Goal: Information Seeking & Learning: Check status

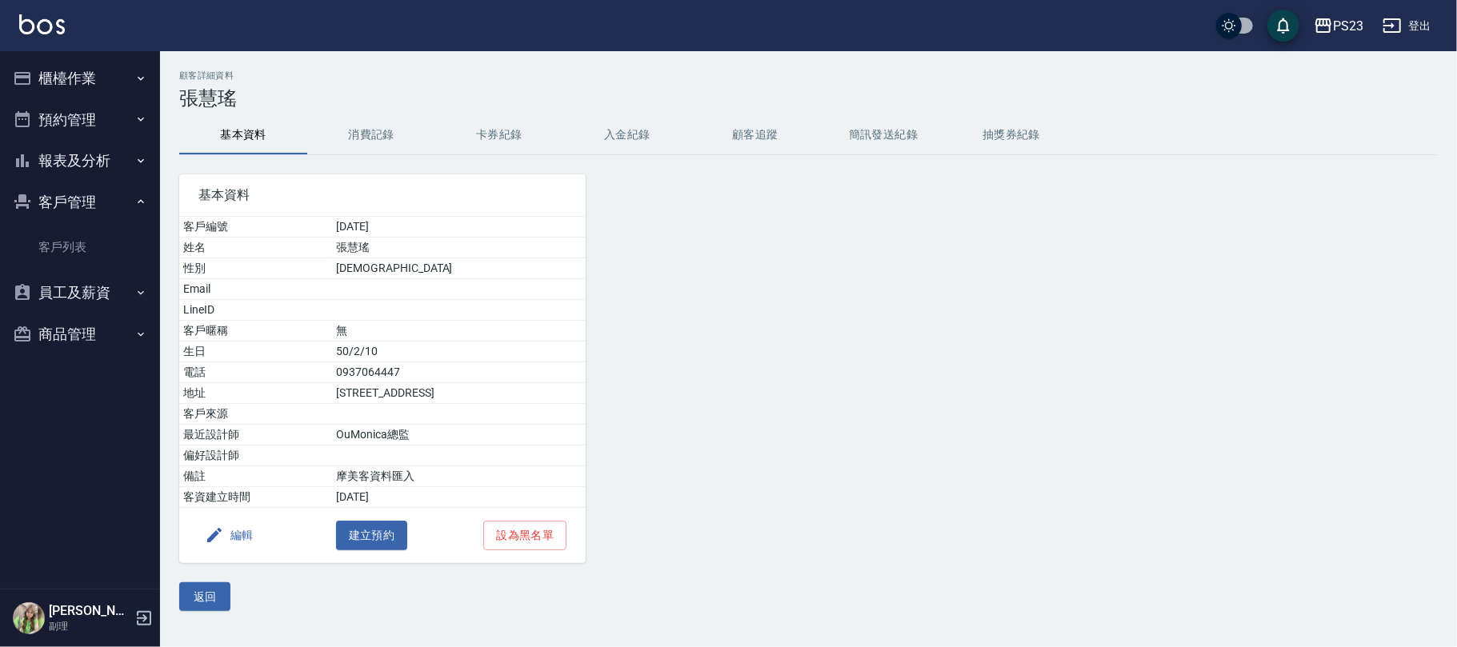
click at [104, 193] on button "客戶管理" at bounding box center [79, 203] width 147 height 42
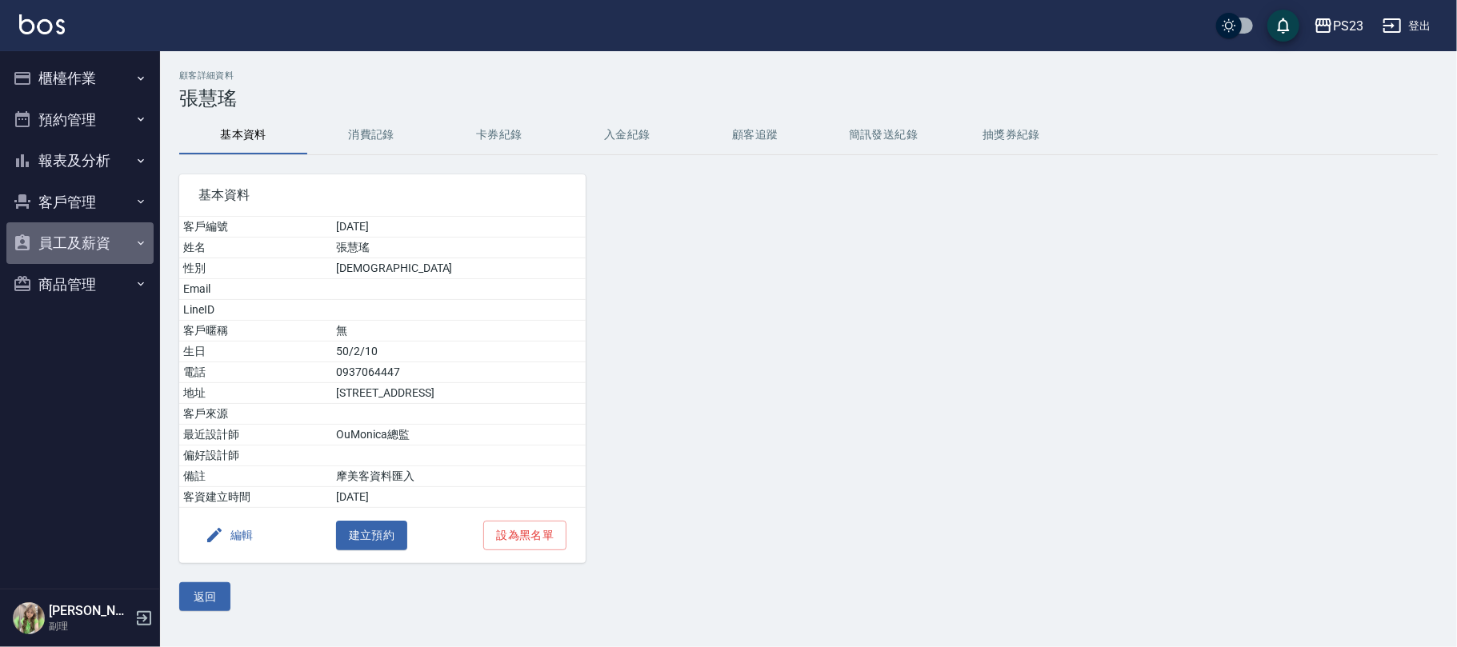
click at [97, 241] on button "員工及薪資" at bounding box center [79, 243] width 147 height 42
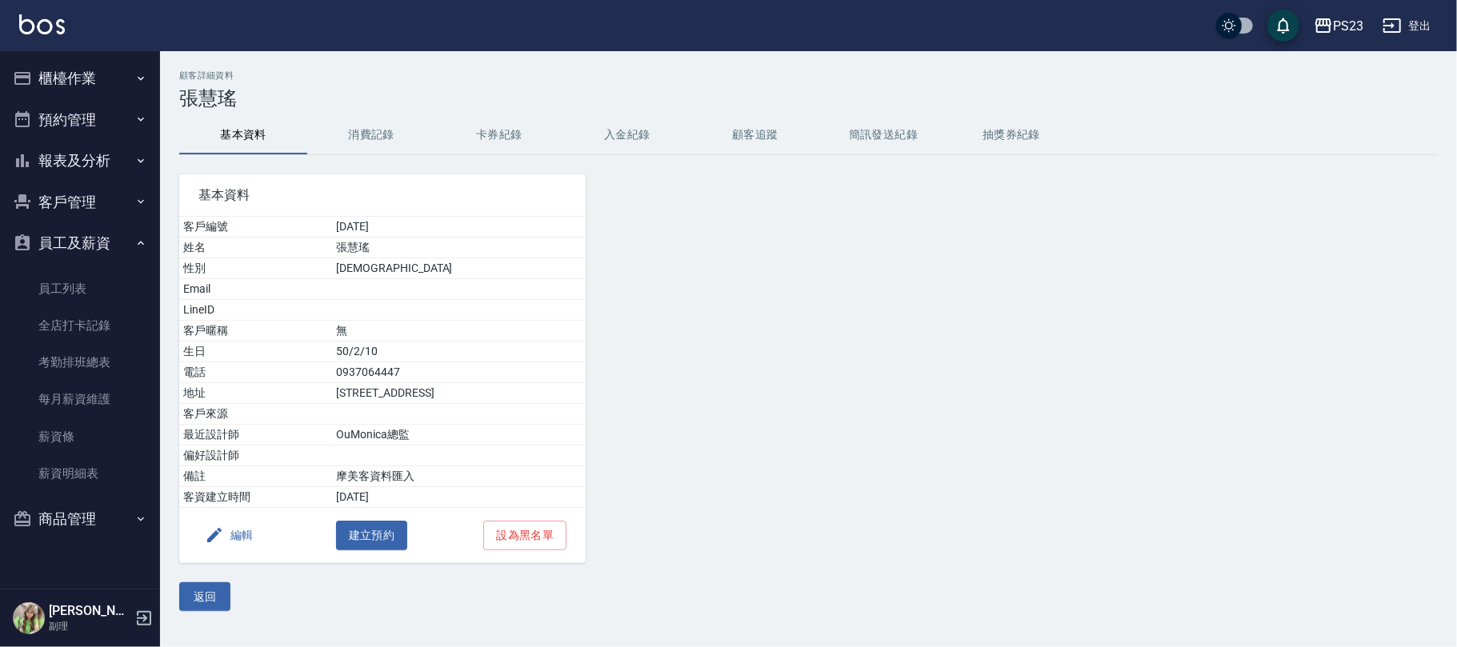
click at [107, 205] on button "客戶管理" at bounding box center [79, 203] width 147 height 42
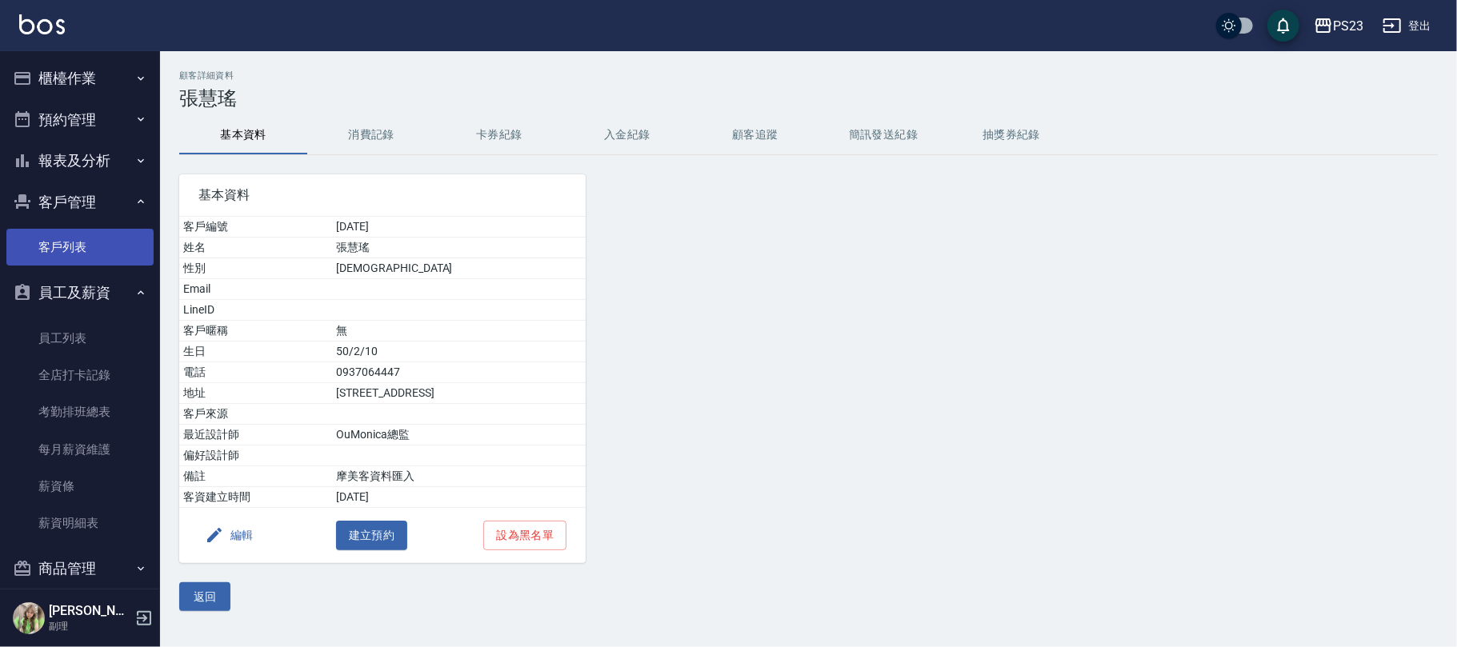
click at [93, 264] on link "客戶列表" at bounding box center [79, 247] width 147 height 37
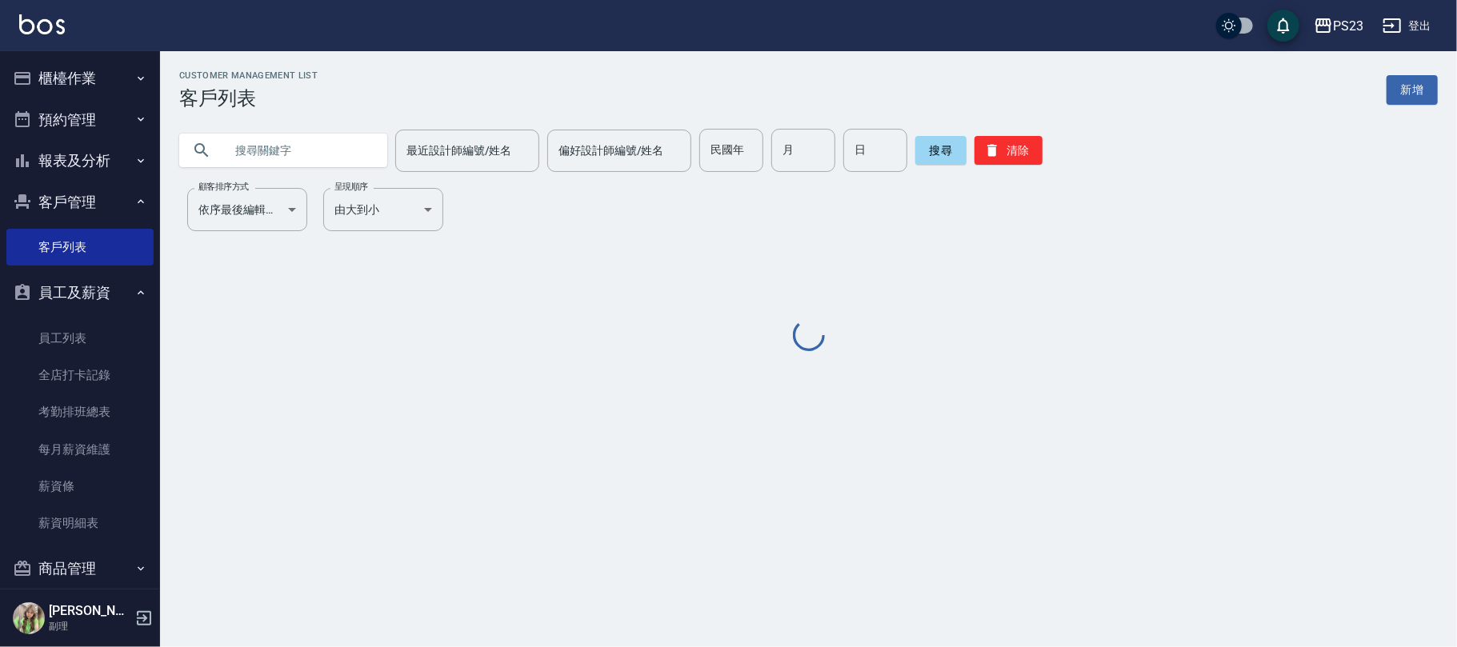
click at [272, 158] on input "text" at bounding box center [299, 150] width 150 height 43
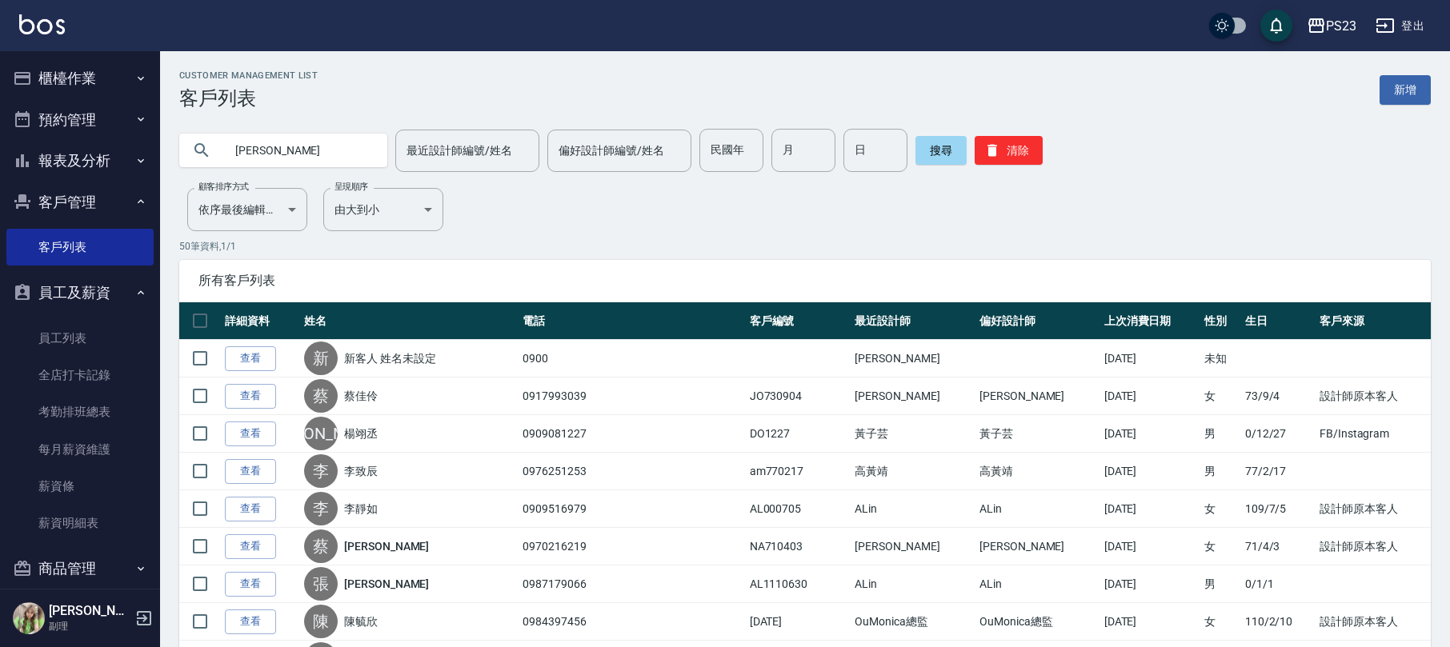
type input "[PERSON_NAME]"
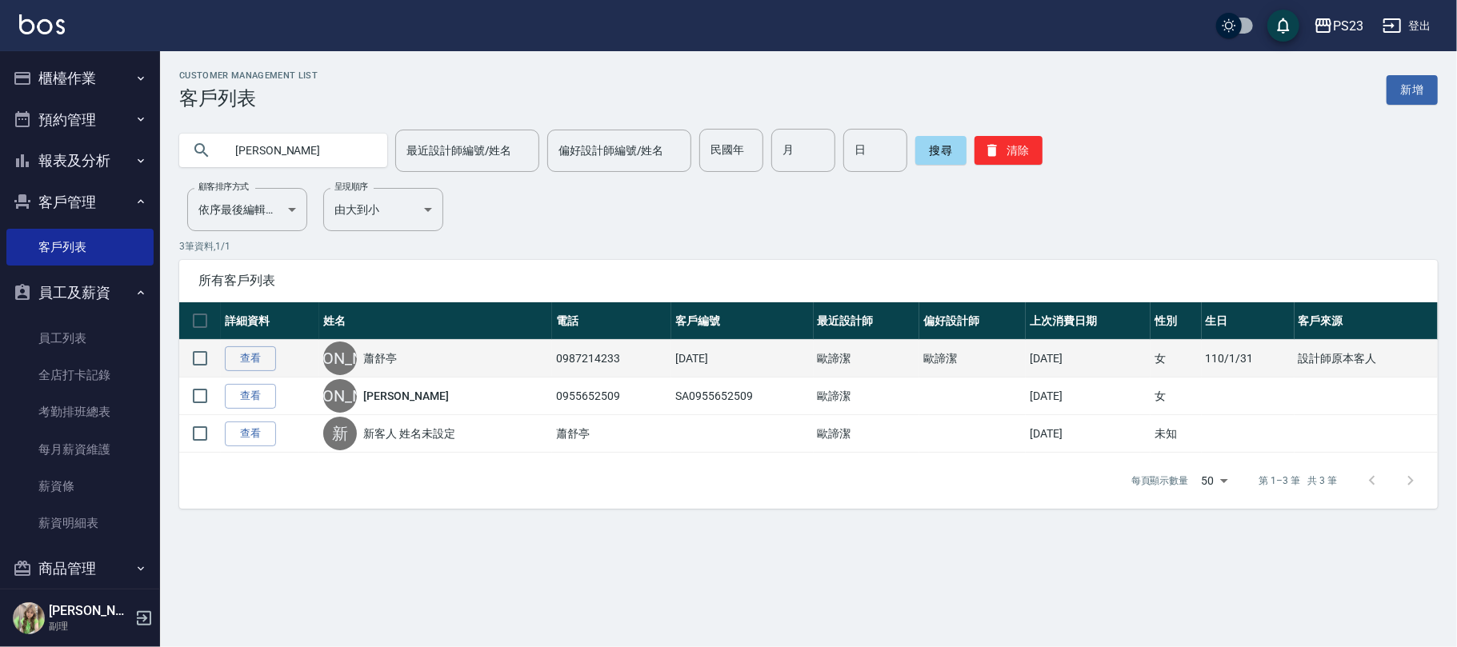
click at [395, 360] on link "蕭舒亭" at bounding box center [380, 359] width 34 height 16
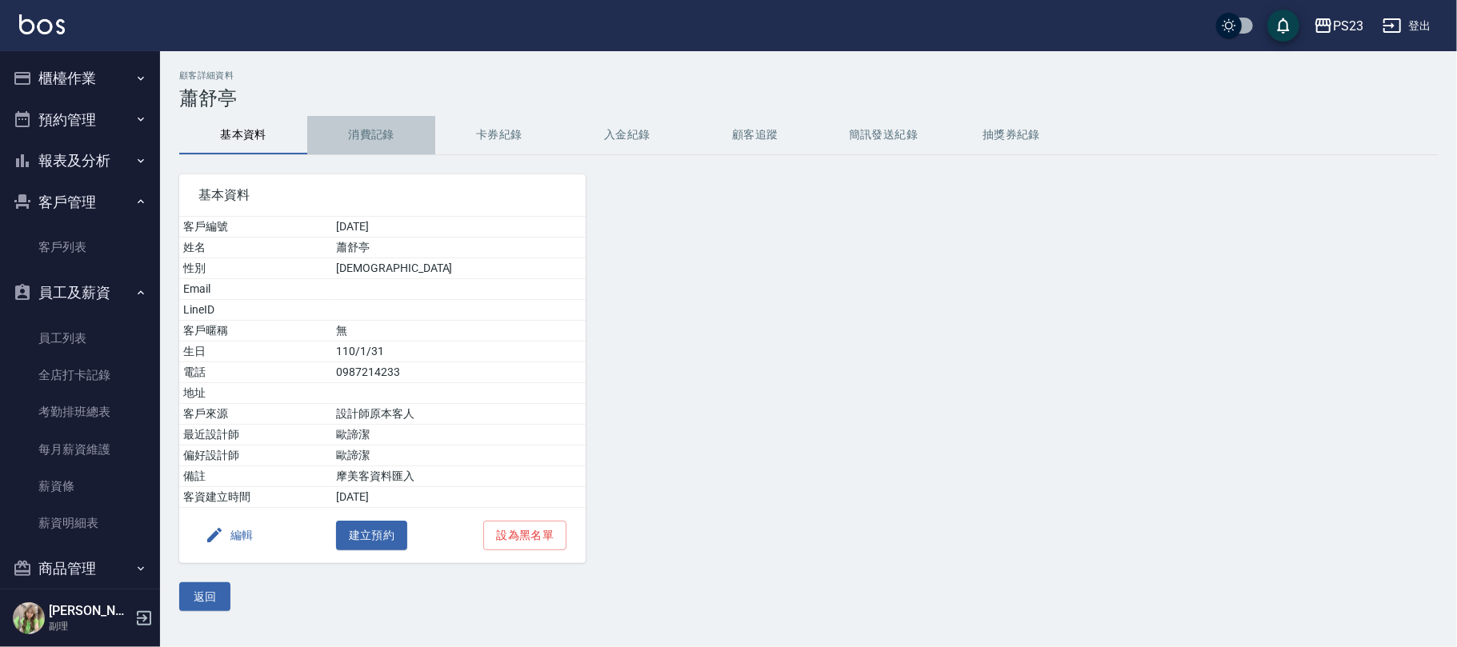
click at [357, 132] on button "消費記錄" at bounding box center [371, 135] width 128 height 38
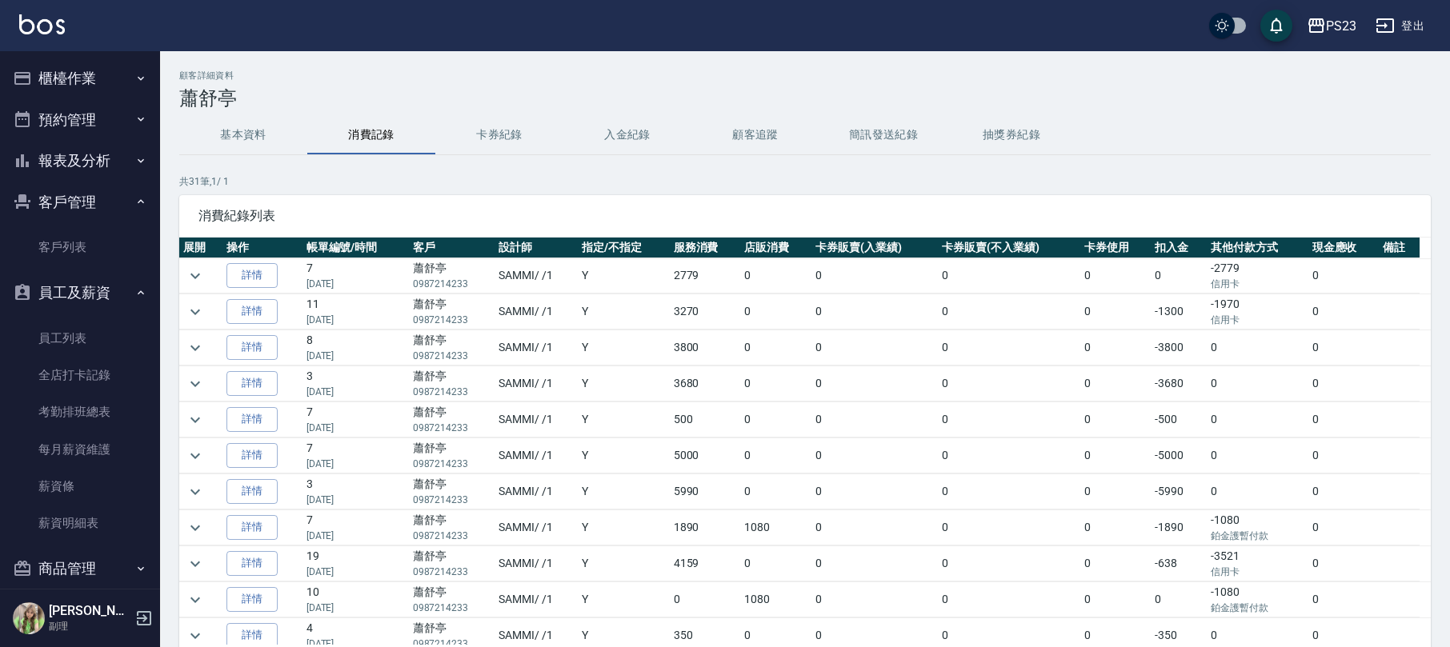
click at [192, 330] on td at bounding box center [200, 312] width 43 height 35
click at [190, 315] on icon "expand row" at bounding box center [195, 312] width 19 height 19
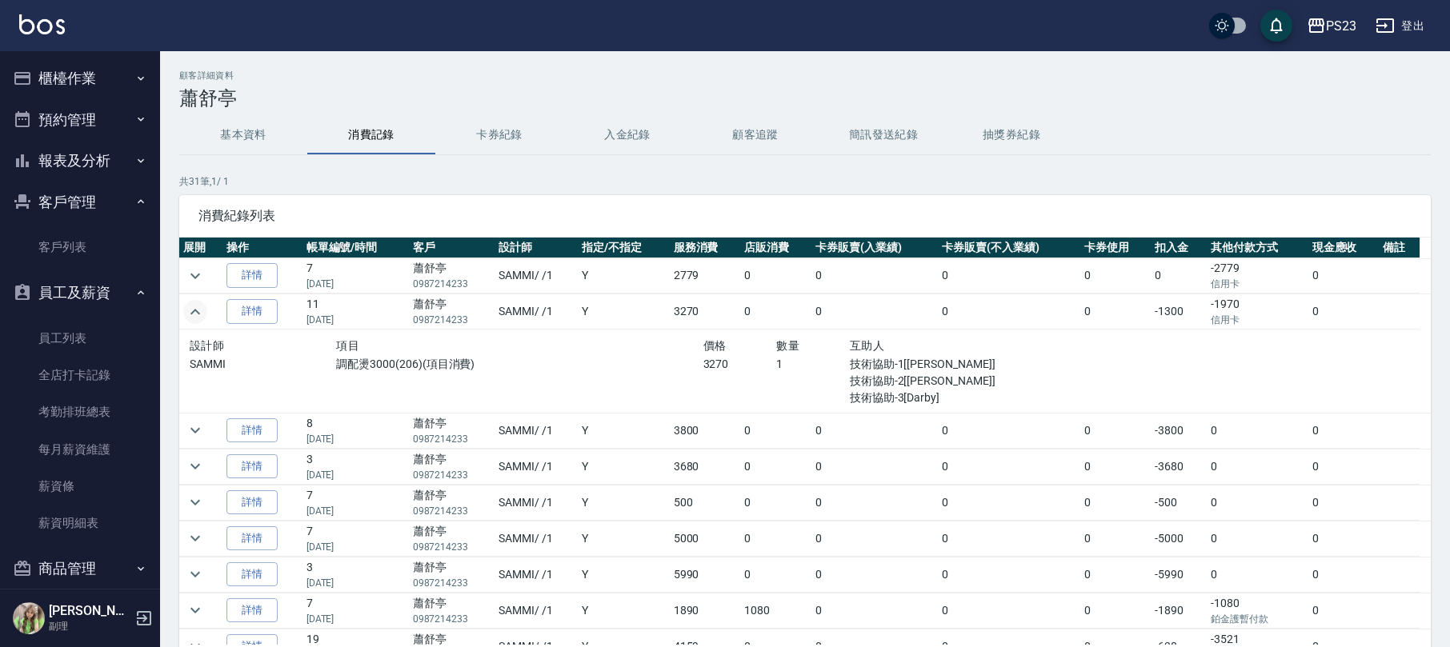
scroll to position [106, 0]
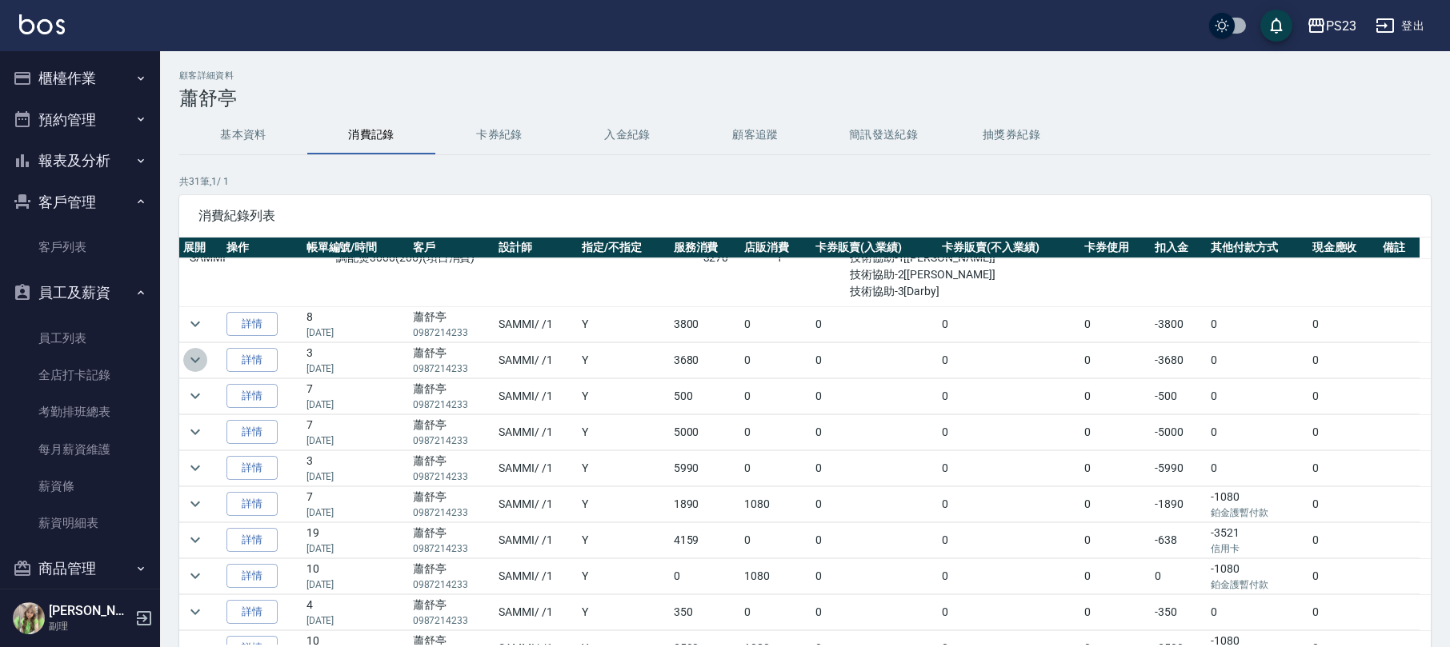
click at [195, 363] on icon "expand row" at bounding box center [195, 360] width 19 height 19
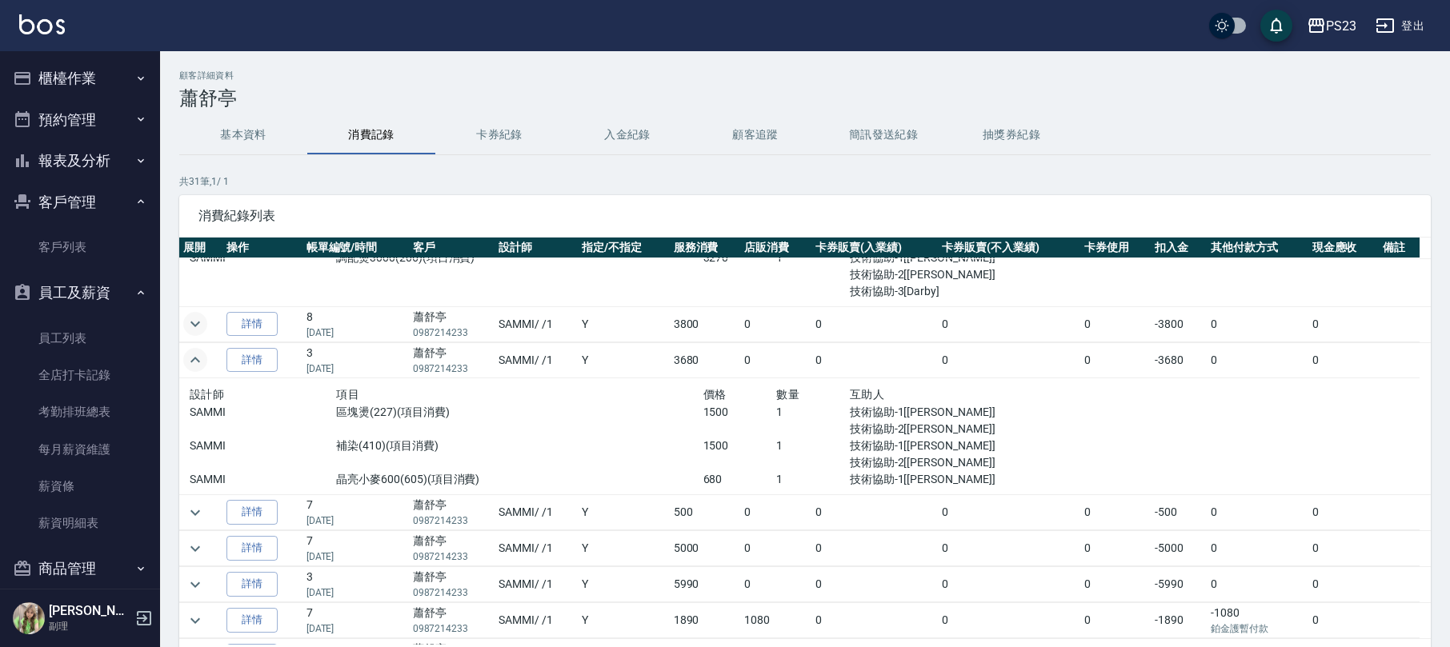
click at [199, 320] on icon "expand row" at bounding box center [195, 324] width 19 height 19
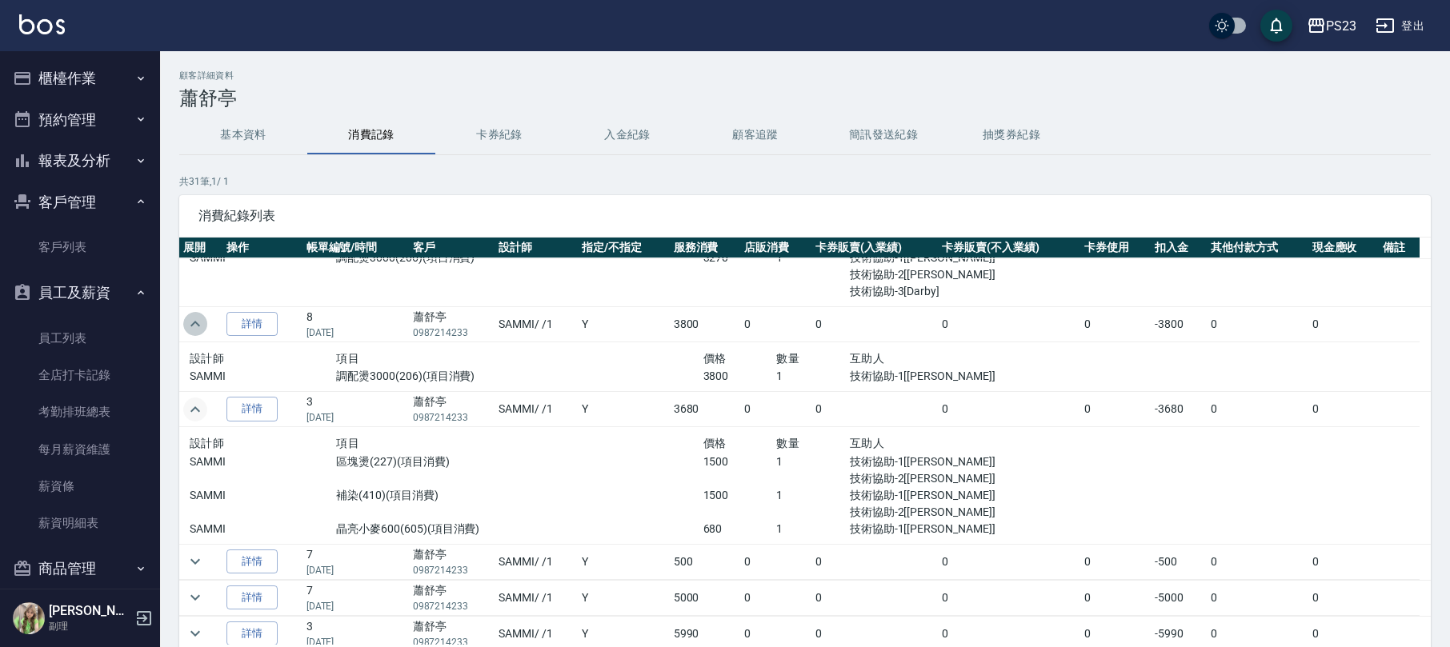
click at [199, 320] on icon "expand row" at bounding box center [195, 324] width 19 height 19
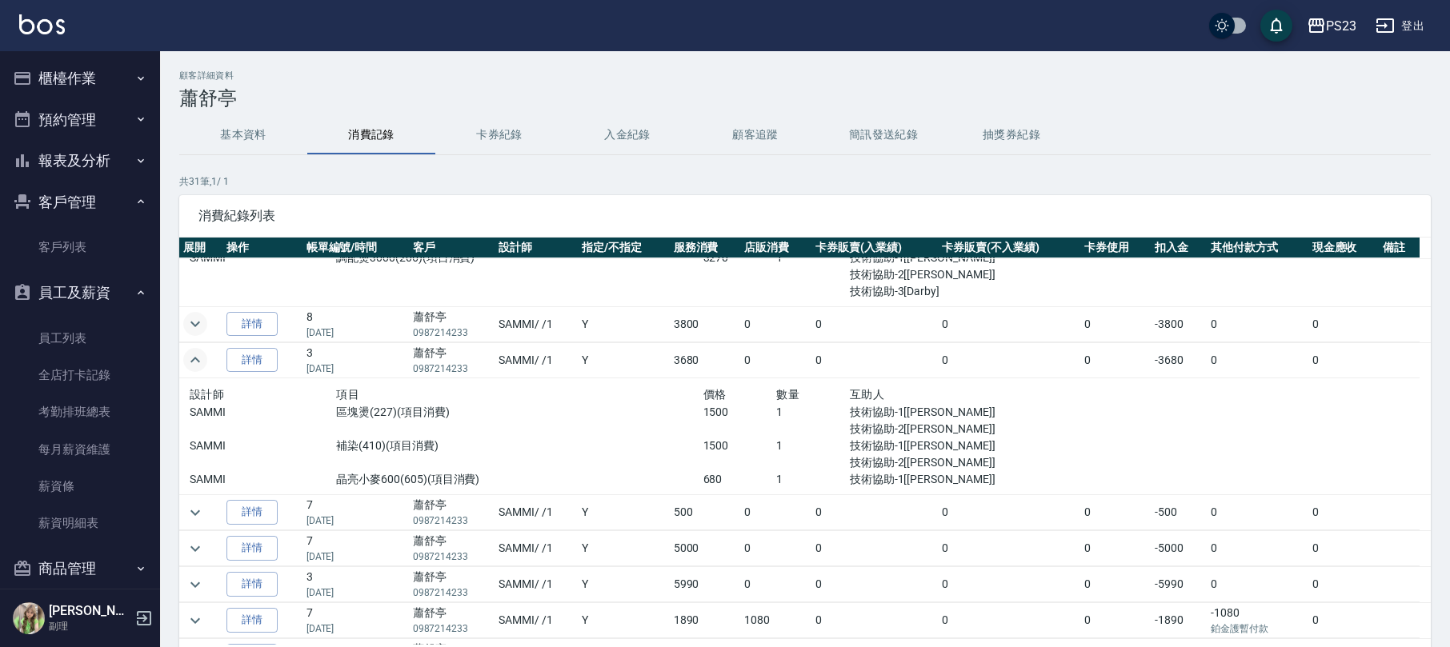
scroll to position [0, 0]
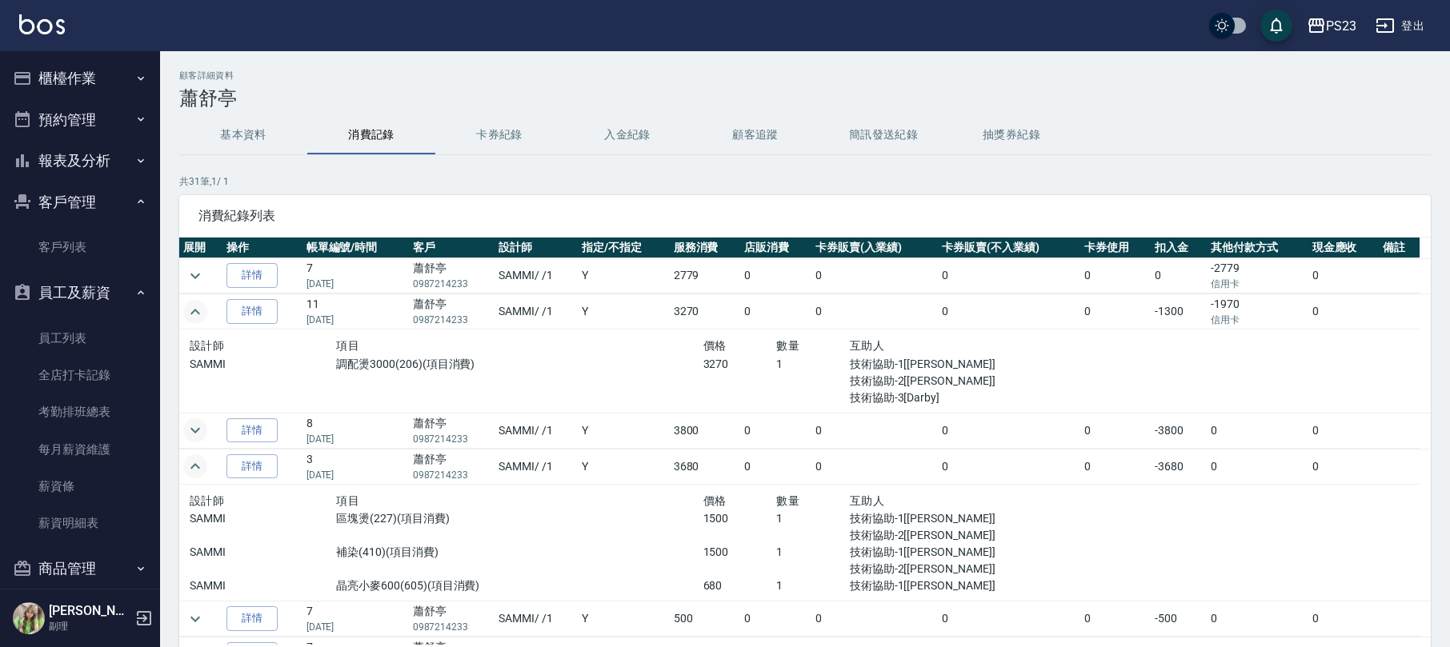
click at [195, 309] on icon "expand row" at bounding box center [195, 312] width 19 height 19
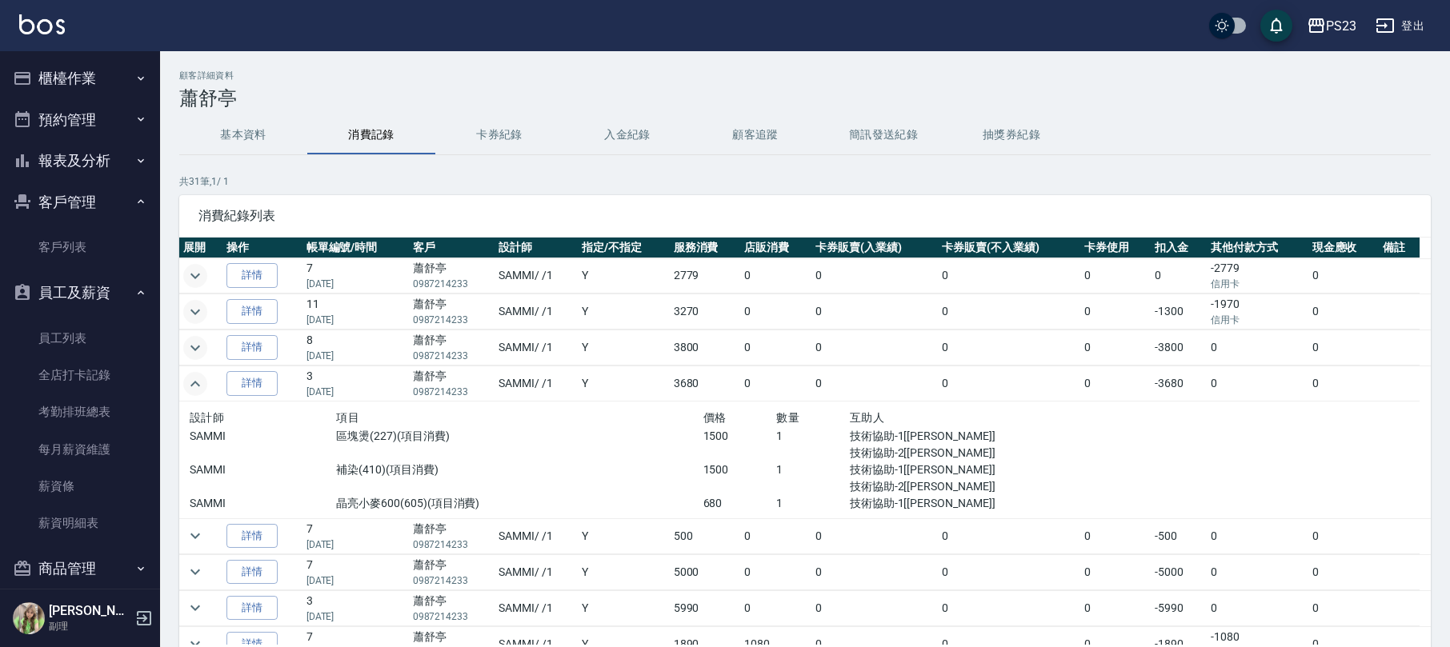
click at [202, 272] on icon "expand row" at bounding box center [195, 276] width 19 height 19
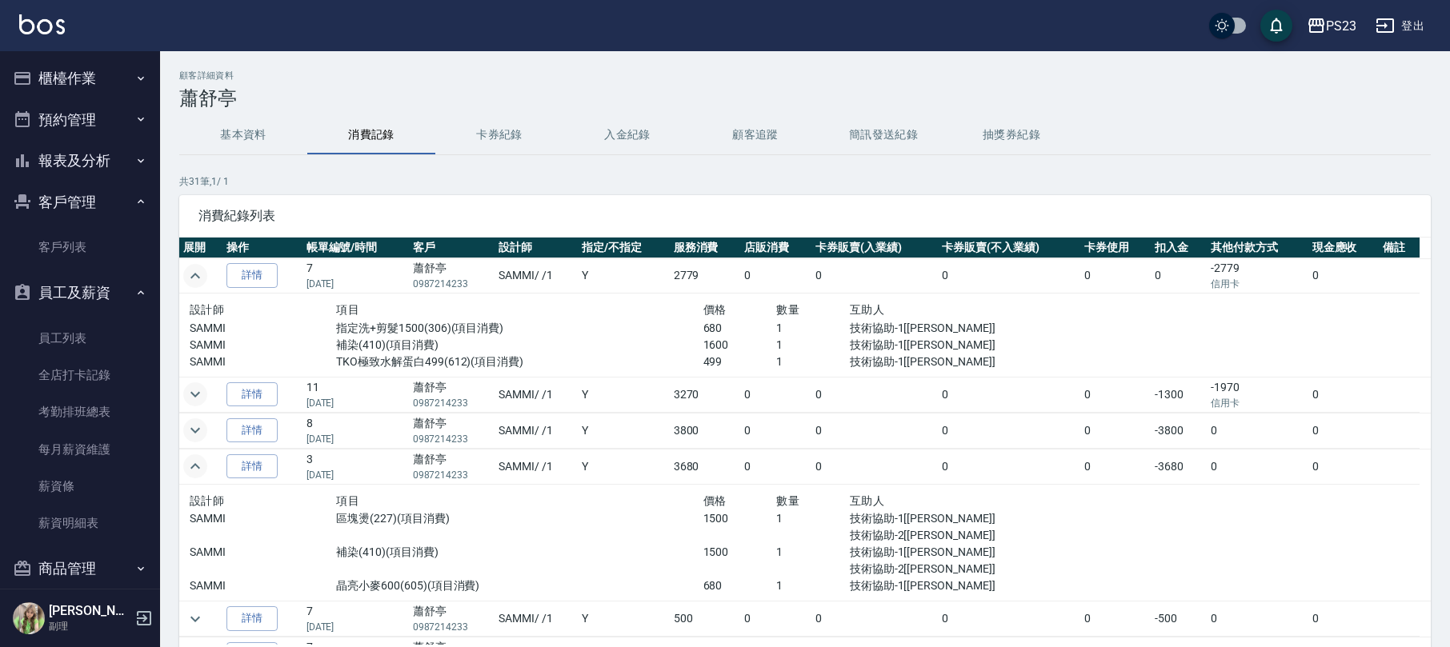
click at [202, 272] on icon "expand row" at bounding box center [195, 276] width 19 height 19
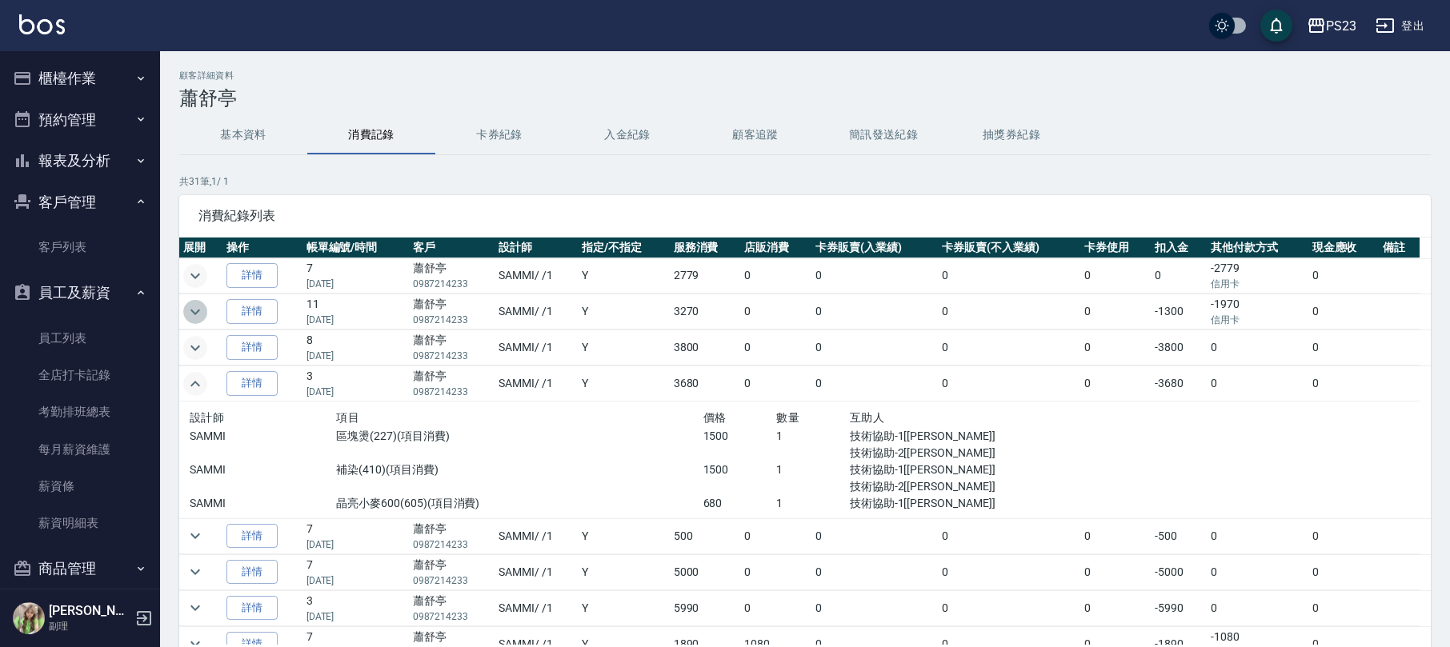
click at [186, 312] on icon "expand row" at bounding box center [195, 312] width 19 height 19
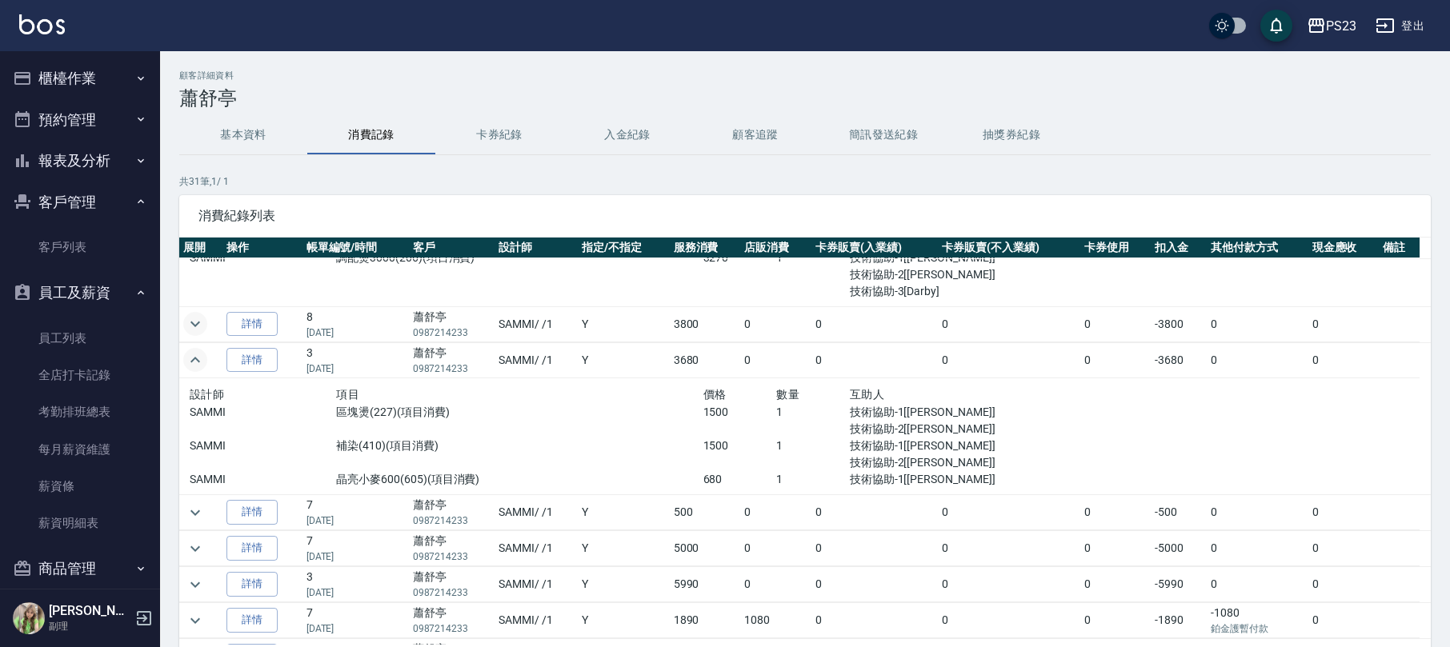
scroll to position [213, 0]
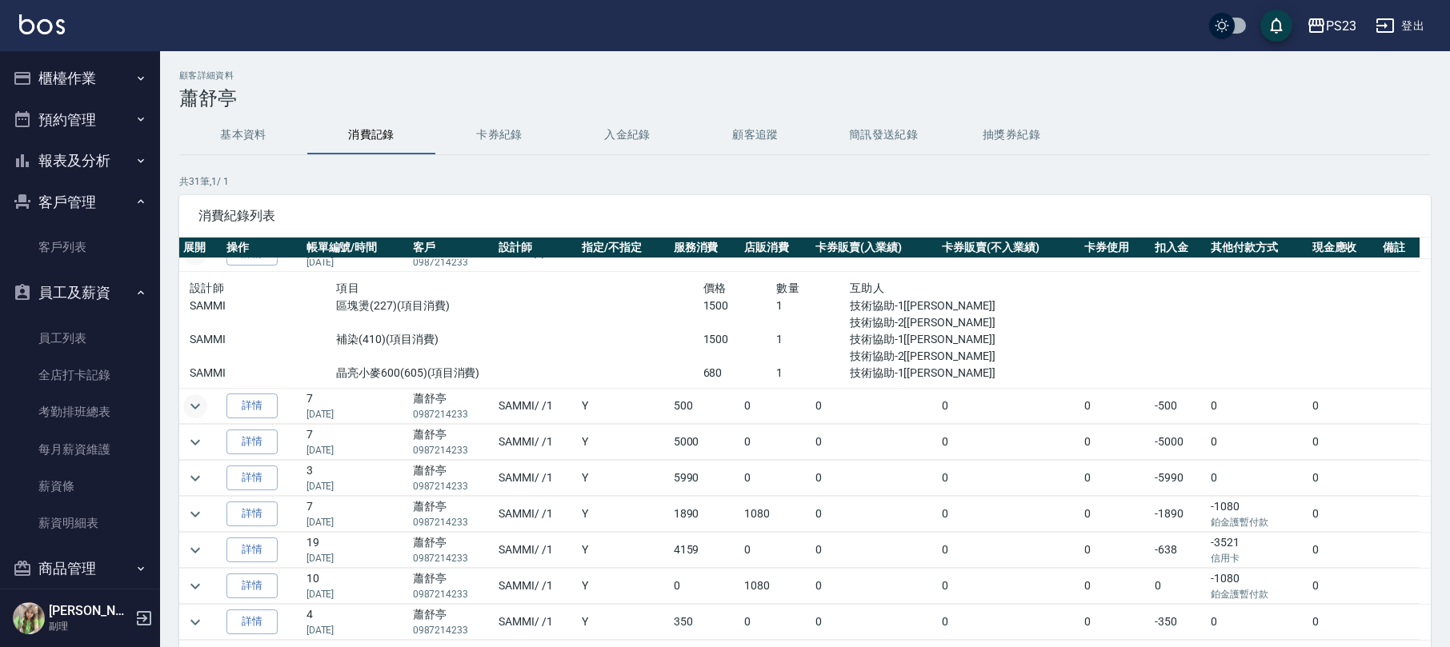
click at [192, 414] on icon "expand row" at bounding box center [195, 406] width 19 height 19
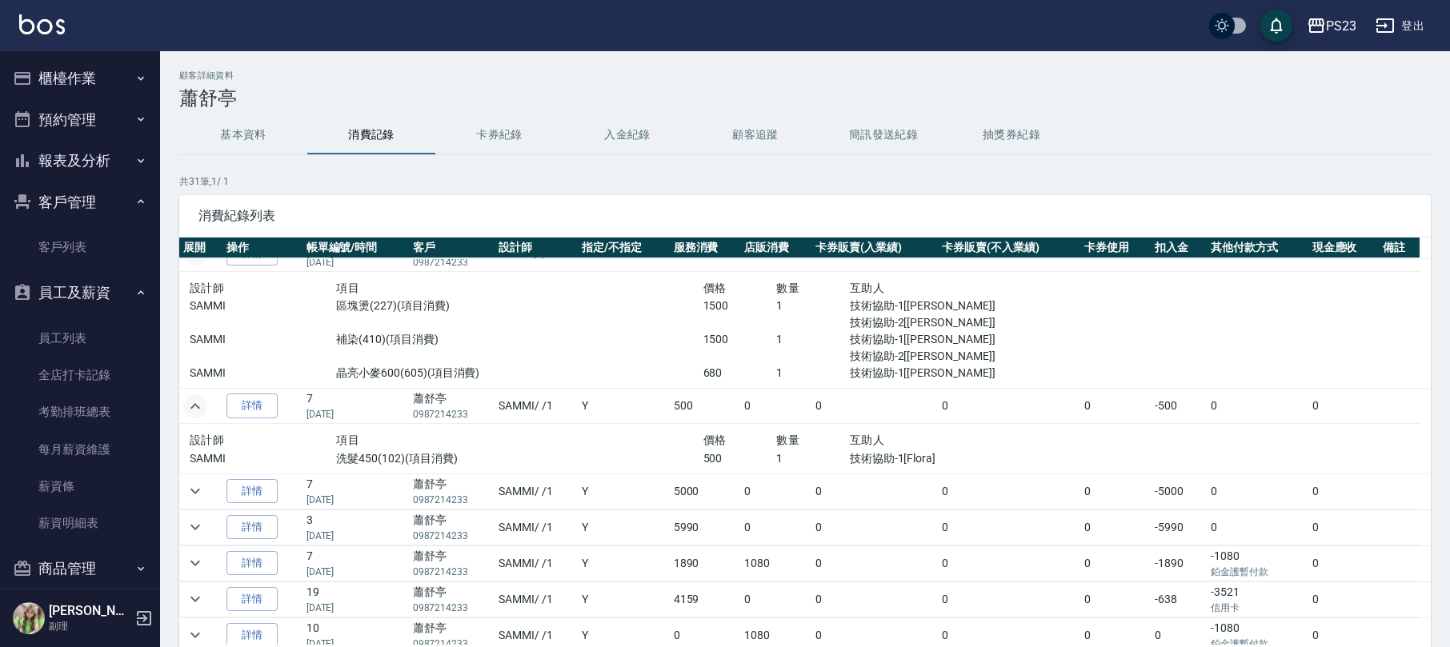
scroll to position [320, 0]
